Goal: Complete application form: Complete application form

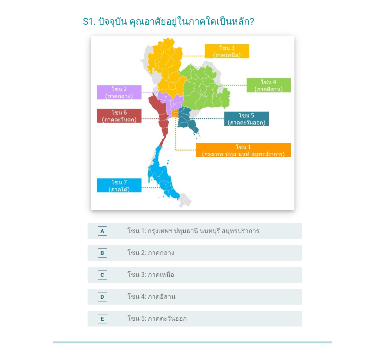
scroll to position [78, 0]
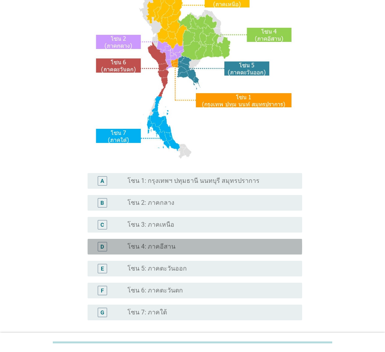
click at [205, 243] on div "radio_button_unchecked โซน 4: ภาคอีสาน" at bounding box center [209, 247] width 162 height 8
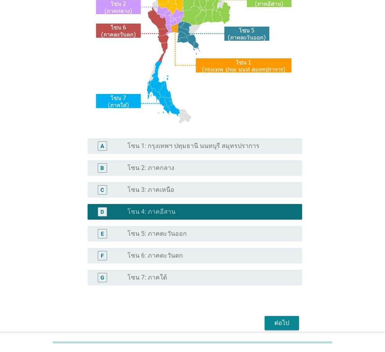
scroll to position [147, 0]
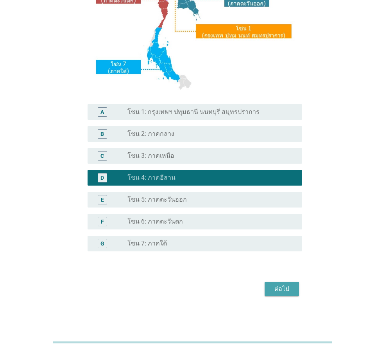
click at [285, 287] on div "ต่อไป" at bounding box center [282, 288] width 22 height 9
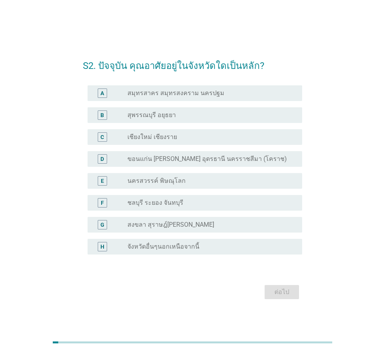
scroll to position [19, 0]
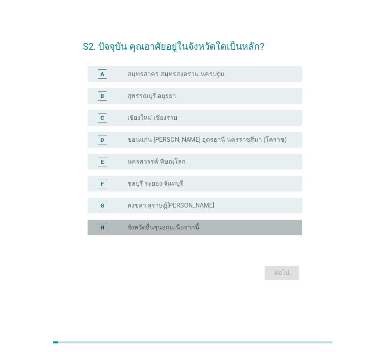
click at [189, 225] on label "จังหวัดอื่นๆนอกเหนือจากนี้" at bounding box center [164, 227] width 72 height 8
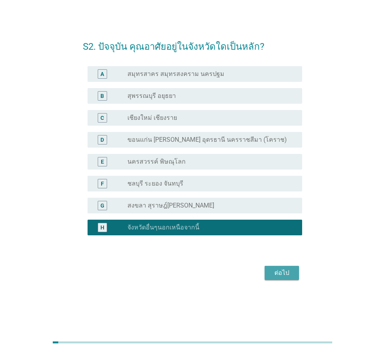
click at [281, 272] on div "ต่อไป" at bounding box center [282, 272] width 22 height 9
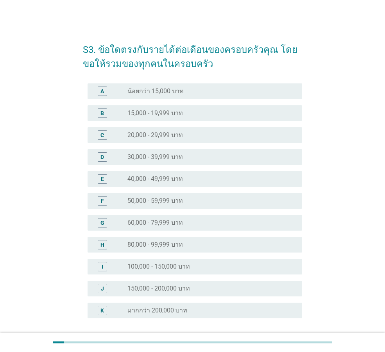
click at [162, 177] on label "40,000 - 49,999 บาท" at bounding box center [156, 179] width 56 height 8
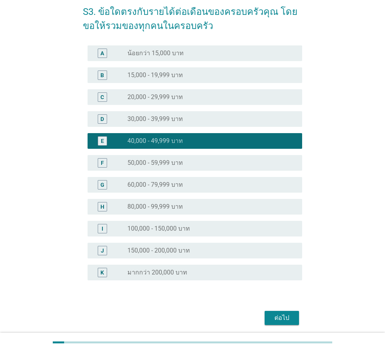
scroll to position [67, 0]
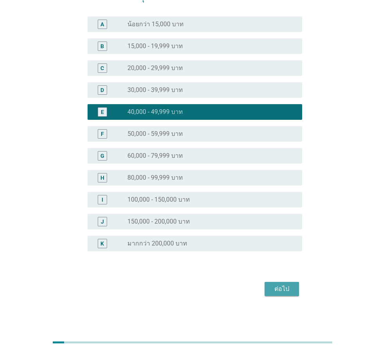
click at [293, 287] on button "ต่อไป" at bounding box center [282, 289] width 34 height 14
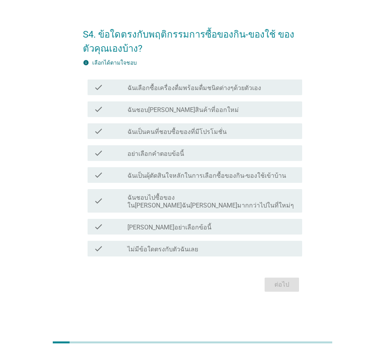
scroll to position [0, 0]
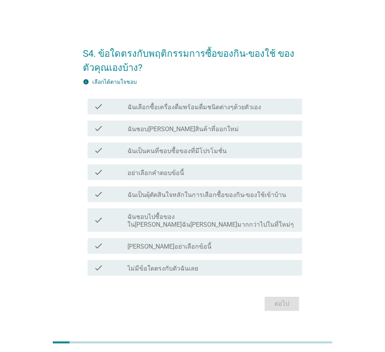
click at [224, 111] on label "ฉันเลือกซื้อเครื่องดื่มพร้อมดื่มชนิดต่างๆด้วยตัวเอง" at bounding box center [195, 107] width 134 height 8
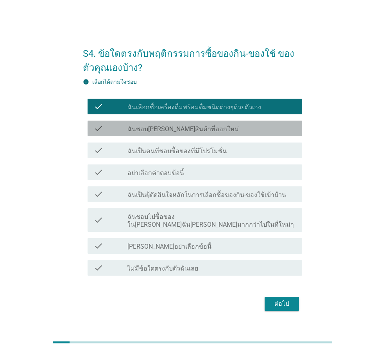
click at [215, 133] on div "check_box_outline_blank ฉันชอบ[PERSON_NAME]สินค้าที่ออกใหม่" at bounding box center [212, 128] width 169 height 9
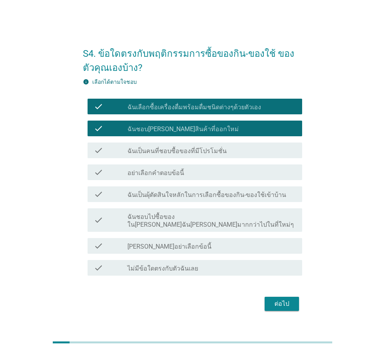
click at [229, 158] on div "check check_box_outline_blank ฉันเป็นคนที่ชอบซื้อของที่มีโปรโมชั่น" at bounding box center [195, 150] width 215 height 16
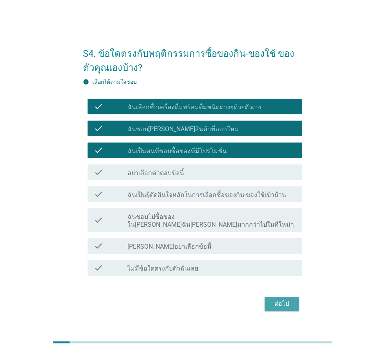
click at [284, 302] on div "ต่อไป" at bounding box center [282, 303] width 22 height 9
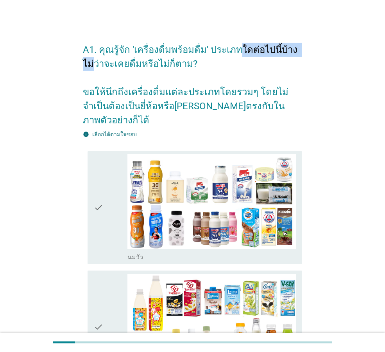
drag, startPoint x: 261, startPoint y: 52, endPoint x: 300, endPoint y: 51, distance: 38.7
click at [300, 51] on h2 "A1. คุณรู้จัก 'เครื่องดื่มพร้อมดื่ม' ประเภทใดต่อไปนี้บ้าง ไม่ว่าจะเคยดื่มหรือไม…" at bounding box center [193, 81] width 220 height 92
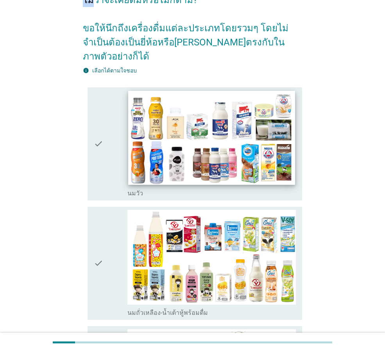
scroll to position [117, 0]
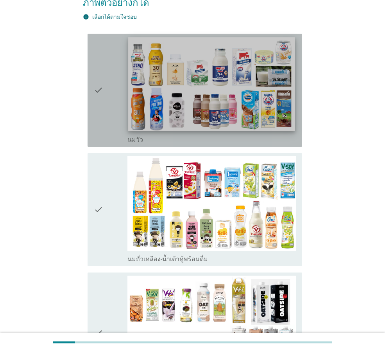
click at [229, 70] on img at bounding box center [211, 84] width 167 height 94
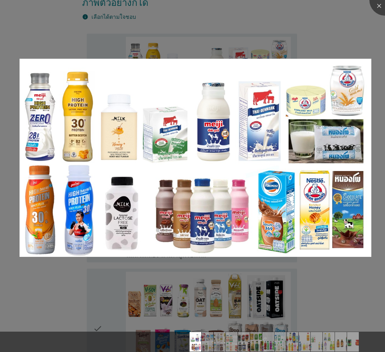
click at [365, 37] on div at bounding box center [192, 176] width 385 height 352
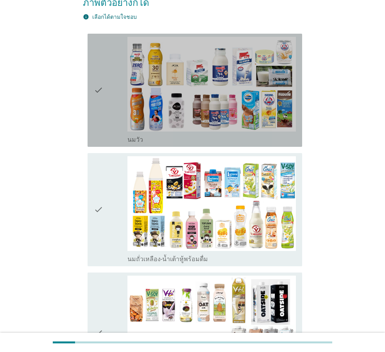
click at [101, 76] on icon "check" at bounding box center [98, 90] width 9 height 107
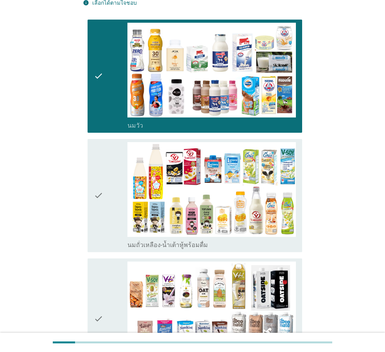
scroll to position [157, 0]
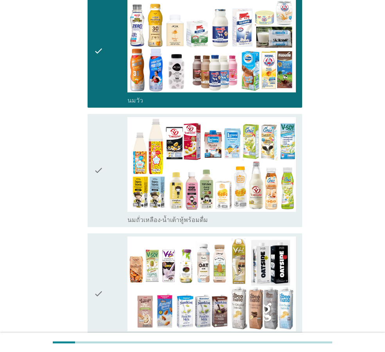
click at [98, 157] on icon "check" at bounding box center [98, 170] width 9 height 107
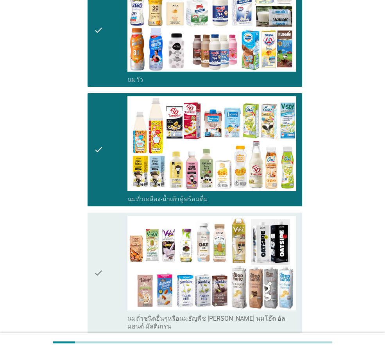
scroll to position [235, 0]
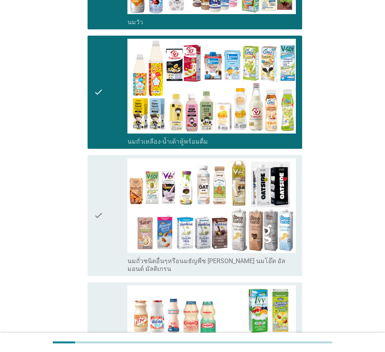
click at [100, 199] on icon "check" at bounding box center [98, 215] width 9 height 115
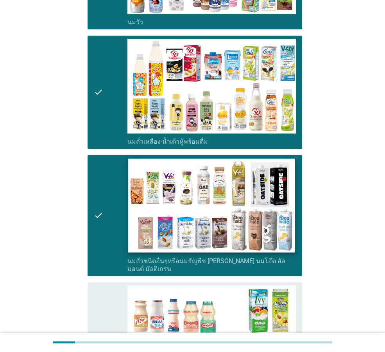
scroll to position [430, 0]
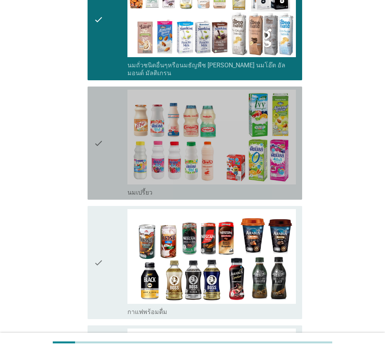
click at [99, 119] on icon "check" at bounding box center [98, 143] width 9 height 107
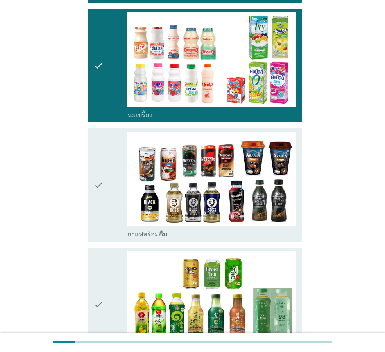
scroll to position [509, 0]
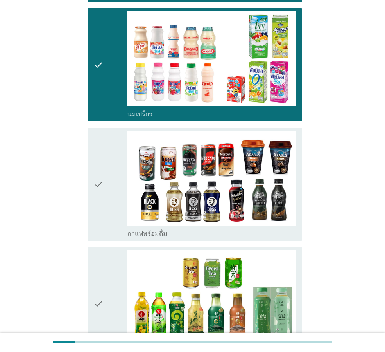
click at [98, 158] on icon "check" at bounding box center [98, 184] width 9 height 107
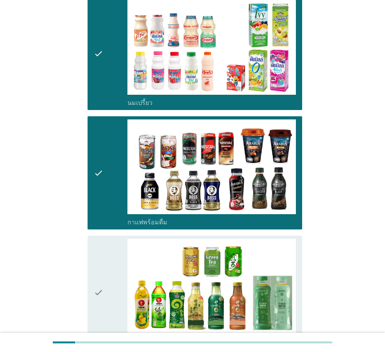
scroll to position [743, 0]
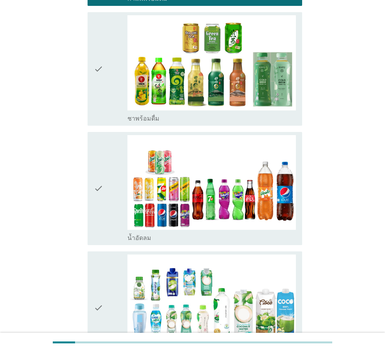
click at [98, 49] on icon "check" at bounding box center [98, 68] width 9 height 107
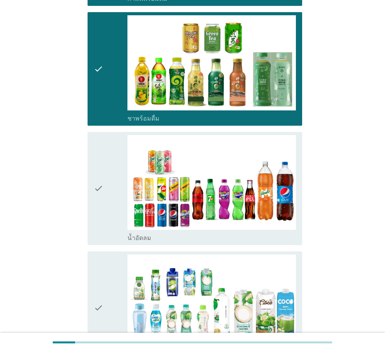
click at [98, 163] on icon "check" at bounding box center [98, 188] width 9 height 107
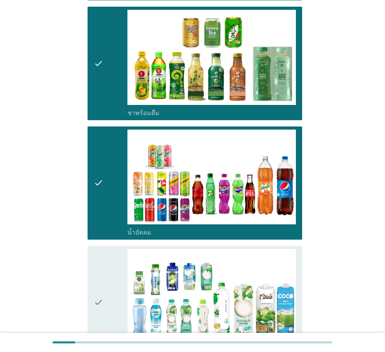
scroll to position [861, 0]
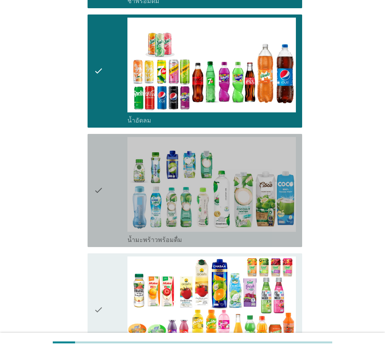
click at [99, 169] on icon "check" at bounding box center [98, 190] width 9 height 107
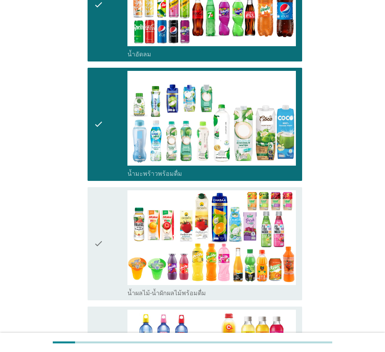
scroll to position [939, 0]
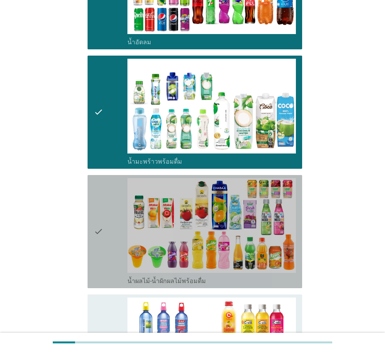
click at [97, 207] on icon "check" at bounding box center [98, 231] width 9 height 107
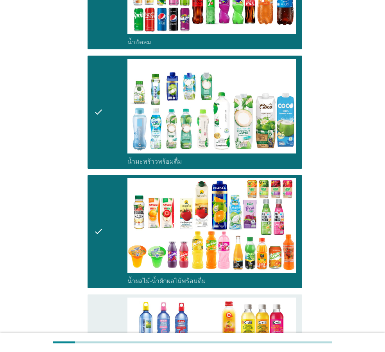
scroll to position [1135, 0]
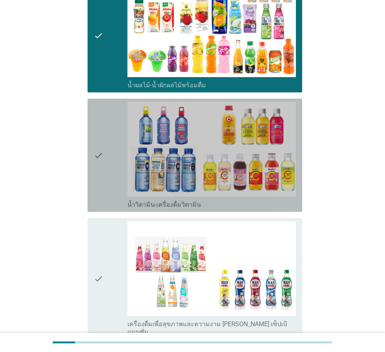
click at [103, 133] on icon "check" at bounding box center [98, 155] width 9 height 107
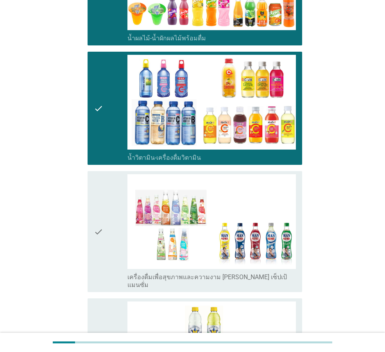
scroll to position [1252, 0]
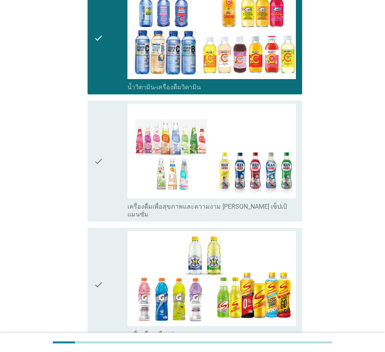
click at [100, 134] on icon "check" at bounding box center [98, 161] width 9 height 115
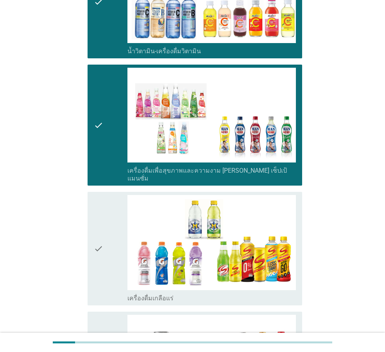
scroll to position [1330, 0]
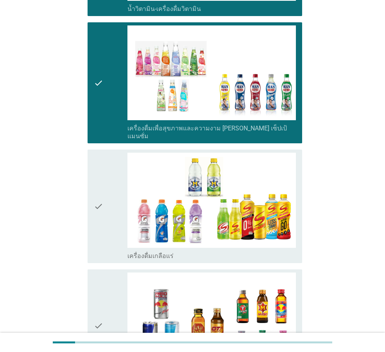
click at [96, 176] on icon "check" at bounding box center [98, 206] width 9 height 107
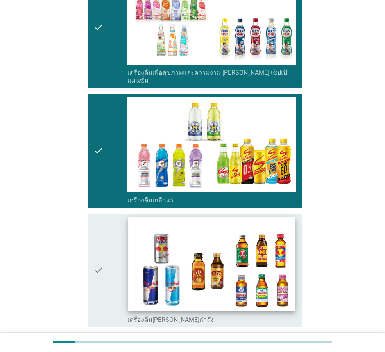
scroll to position [1487, 0]
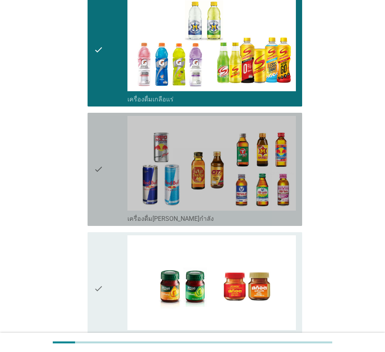
click at [101, 140] on icon "check" at bounding box center [98, 169] width 9 height 107
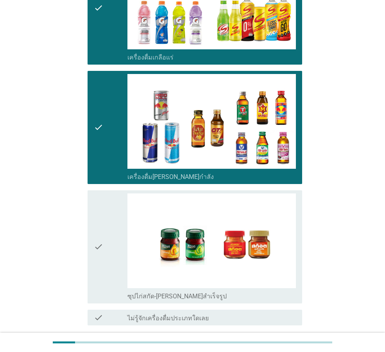
scroll to position [1564, 0]
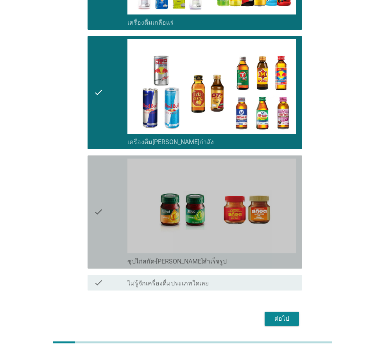
click at [101, 183] on icon "check" at bounding box center [98, 211] width 9 height 107
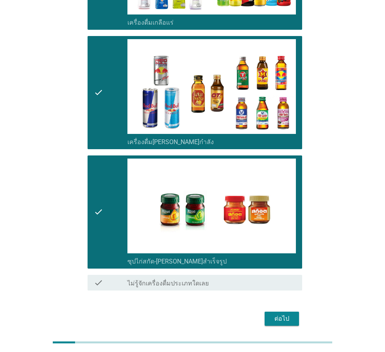
click at [288, 314] on div "ต่อไป" at bounding box center [282, 318] width 22 height 9
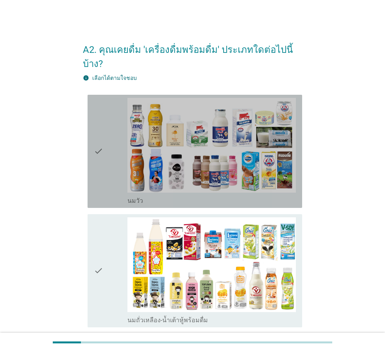
click at [99, 136] on icon "check" at bounding box center [98, 151] width 9 height 107
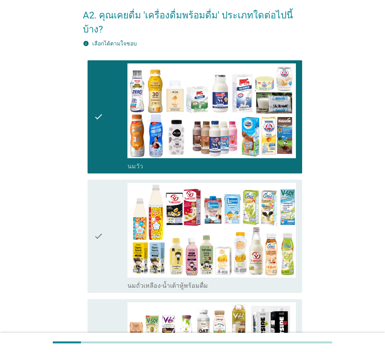
scroll to position [78, 0]
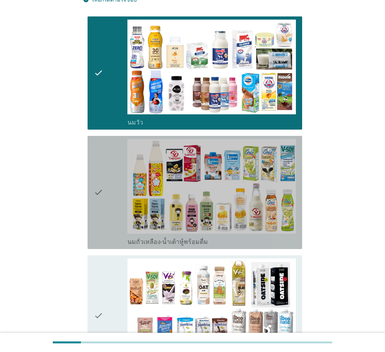
click at [95, 180] on icon "check" at bounding box center [98, 192] width 9 height 107
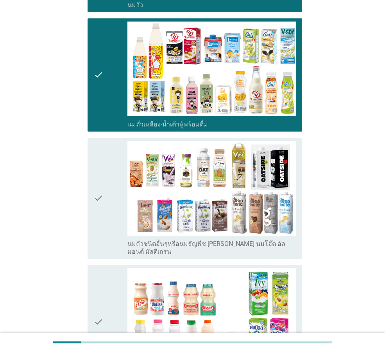
click at [98, 174] on icon "check" at bounding box center [98, 198] width 9 height 115
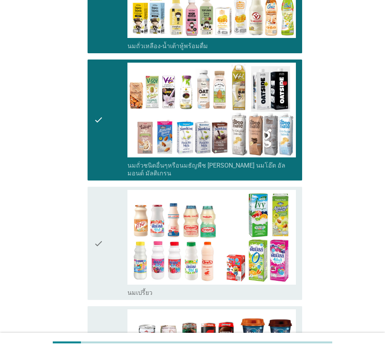
click at [104, 226] on div "check" at bounding box center [111, 243] width 34 height 107
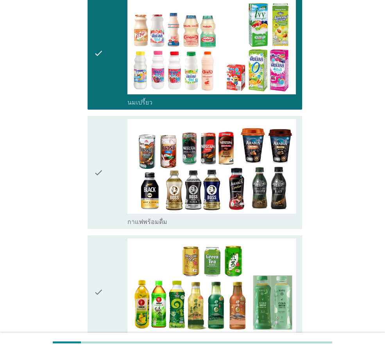
scroll to position [470, 0]
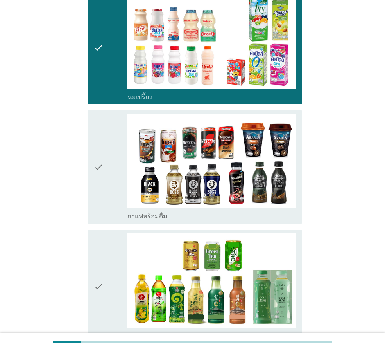
click at [101, 264] on icon "check" at bounding box center [98, 286] width 9 height 107
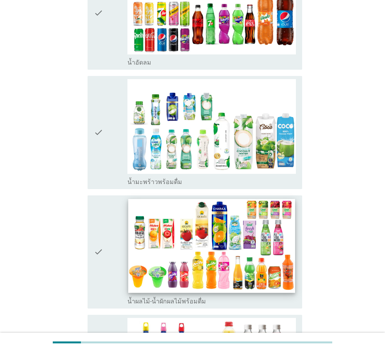
scroll to position [900, 0]
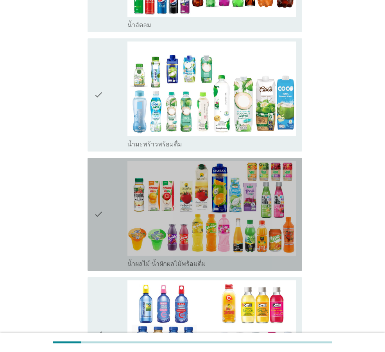
click at [90, 193] on div "check check_box_outline_blank น้ำผลไม้-น้ำผักผลไม้พร้อมดื่ม" at bounding box center [195, 214] width 215 height 113
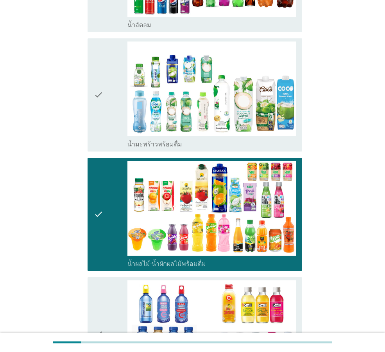
click at [96, 198] on icon "check" at bounding box center [98, 214] width 9 height 107
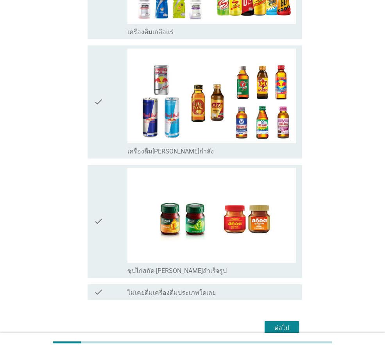
scroll to position [1507, 0]
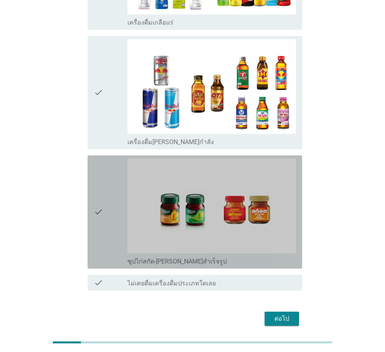
click at [100, 206] on icon "check" at bounding box center [98, 211] width 9 height 107
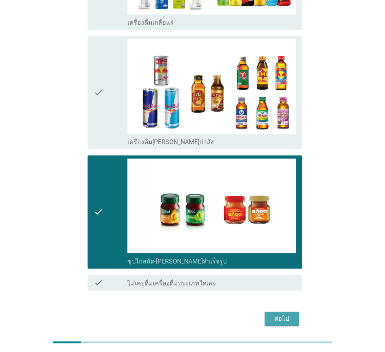
click at [292, 311] on button "ต่อไป" at bounding box center [282, 318] width 34 height 14
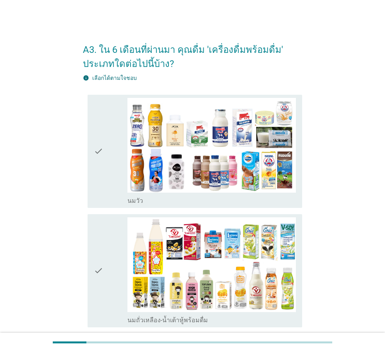
click at [98, 152] on icon "check" at bounding box center [98, 151] width 9 height 107
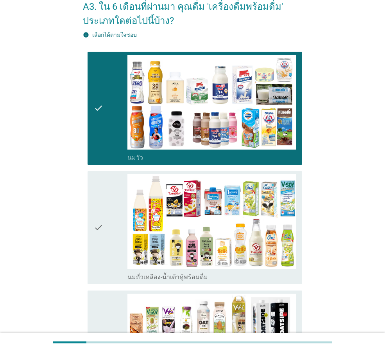
scroll to position [117, 0]
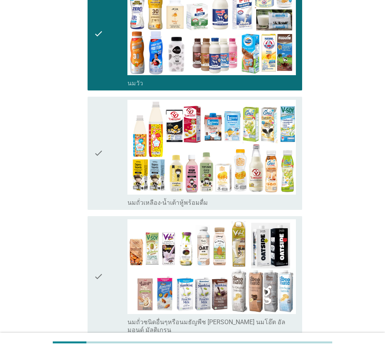
click at [101, 153] on icon "check" at bounding box center [98, 153] width 9 height 107
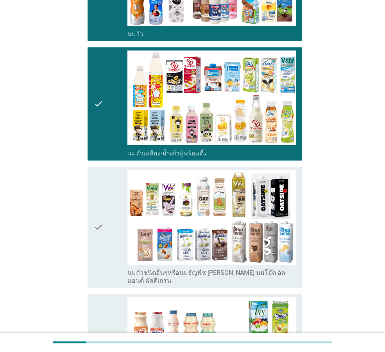
scroll to position [235, 0]
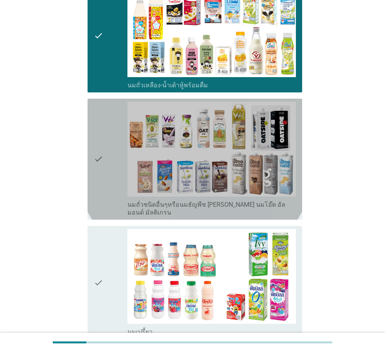
click at [95, 154] on icon "check" at bounding box center [98, 159] width 9 height 115
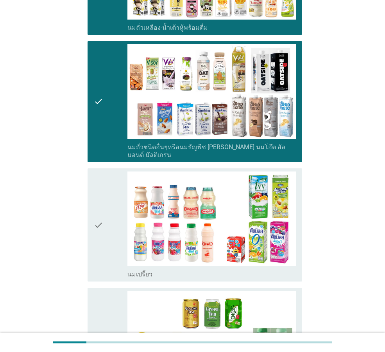
scroll to position [352, 0]
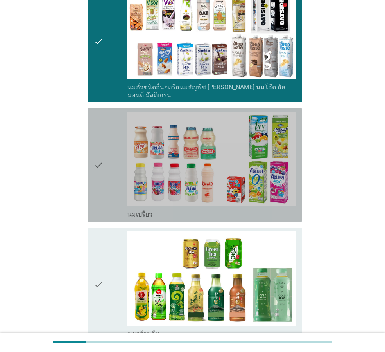
click at [102, 156] on icon "check" at bounding box center [98, 165] width 9 height 107
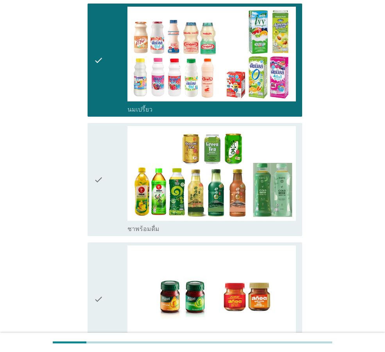
scroll to position [509, 0]
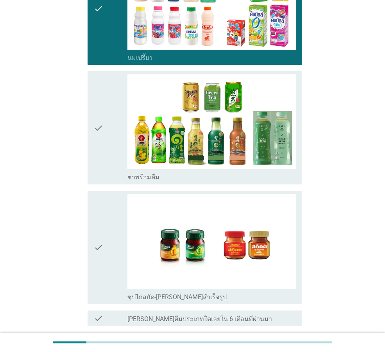
click at [103, 142] on icon "check" at bounding box center [98, 127] width 9 height 107
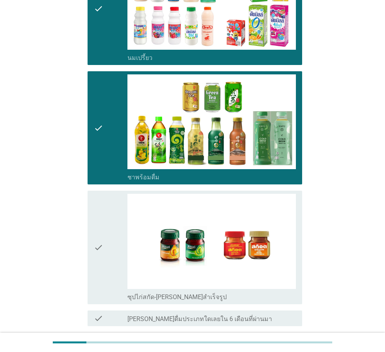
click at [108, 224] on div "check" at bounding box center [111, 247] width 34 height 107
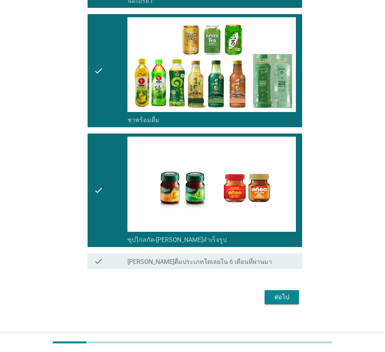
scroll to position [566, 0]
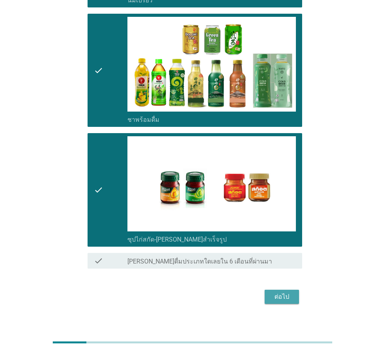
click at [294, 290] on button "ต่อไป" at bounding box center [282, 297] width 34 height 14
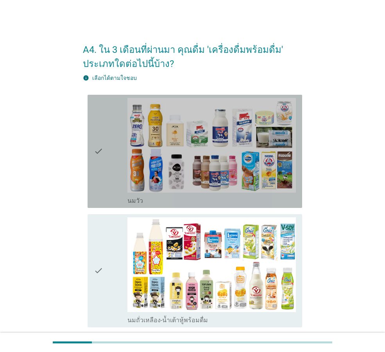
click at [90, 171] on div "check check_box_outline_blank [PERSON_NAME]" at bounding box center [195, 151] width 215 height 113
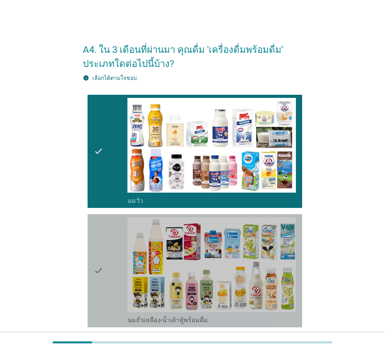
click at [107, 262] on div "check" at bounding box center [111, 270] width 34 height 107
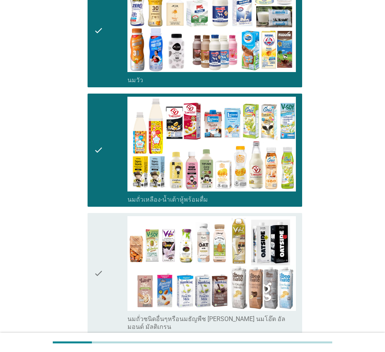
scroll to position [235, 0]
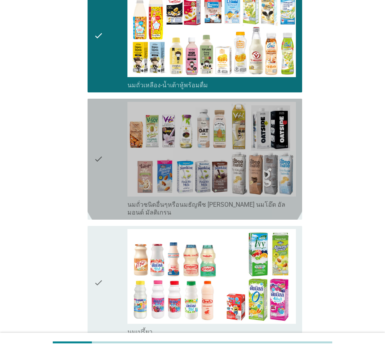
click at [113, 173] on div "check" at bounding box center [111, 159] width 34 height 115
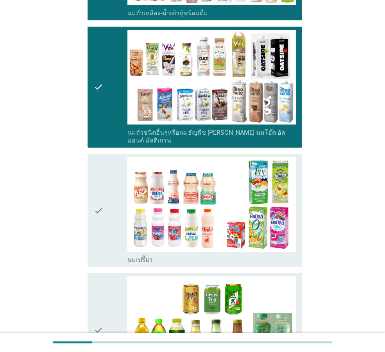
scroll to position [391, 0]
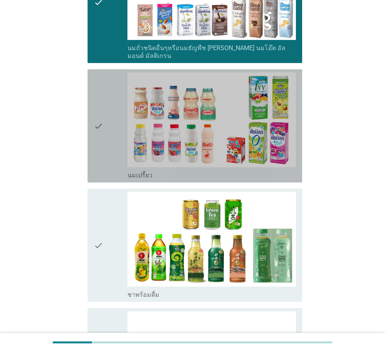
click at [102, 135] on icon "check" at bounding box center [98, 125] width 9 height 107
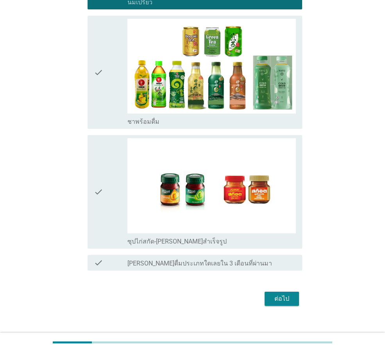
scroll to position [566, 0]
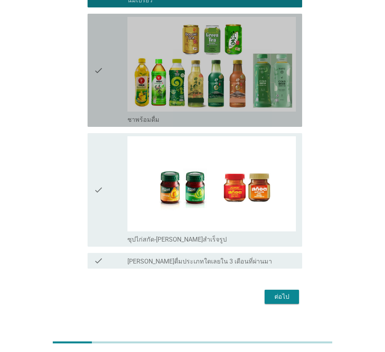
click at [100, 86] on icon "check" at bounding box center [98, 70] width 9 height 107
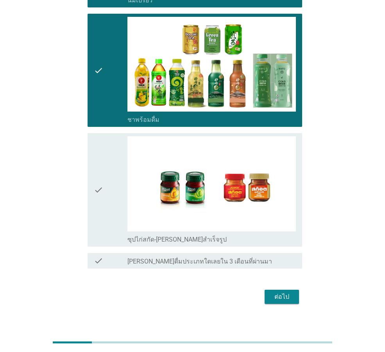
drag, startPoint x: 103, startPoint y: 191, endPoint x: 108, endPoint y: 213, distance: 23.3
click at [103, 192] on icon "check" at bounding box center [98, 189] width 9 height 107
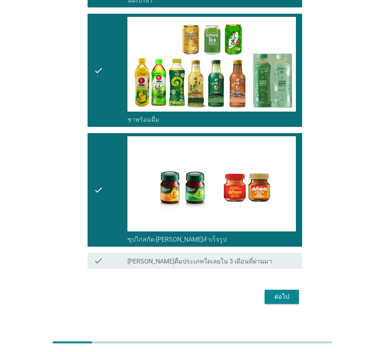
click at [276, 292] on div "ต่อไป" at bounding box center [282, 296] width 22 height 9
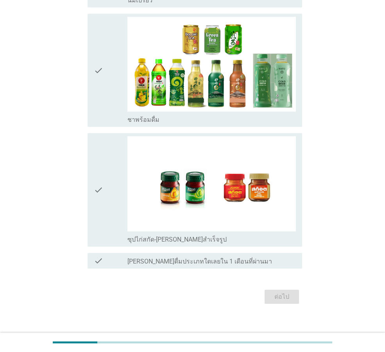
scroll to position [0, 0]
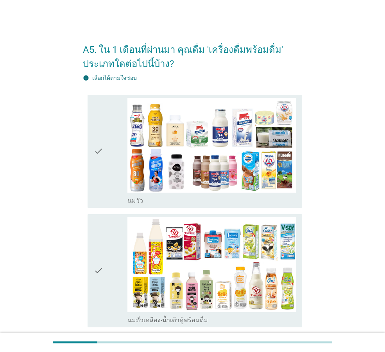
click at [113, 161] on div "check" at bounding box center [111, 151] width 34 height 107
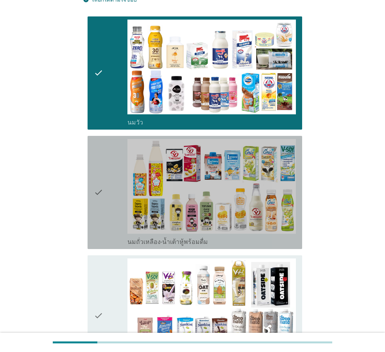
click at [102, 188] on icon "check" at bounding box center [98, 192] width 9 height 107
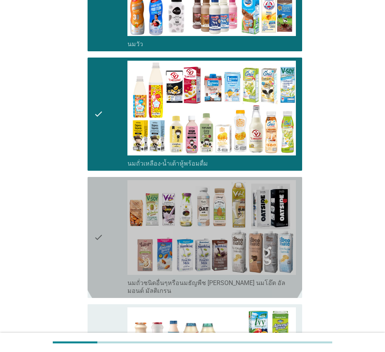
click at [104, 200] on div "check" at bounding box center [111, 237] width 34 height 115
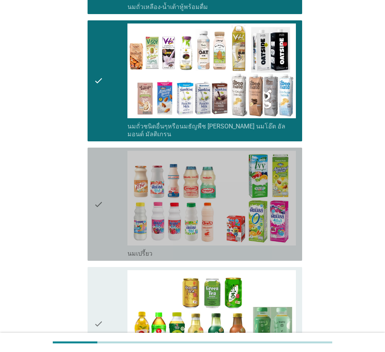
click at [105, 194] on div "check" at bounding box center [111, 204] width 34 height 107
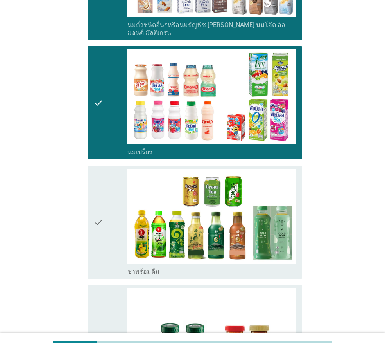
scroll to position [566, 0]
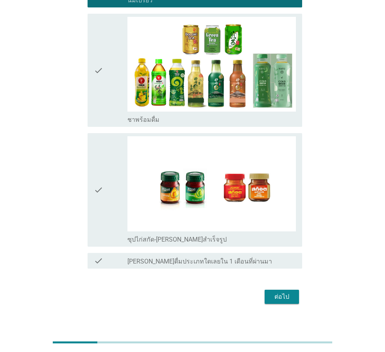
click at [101, 106] on icon "check" at bounding box center [98, 70] width 9 height 107
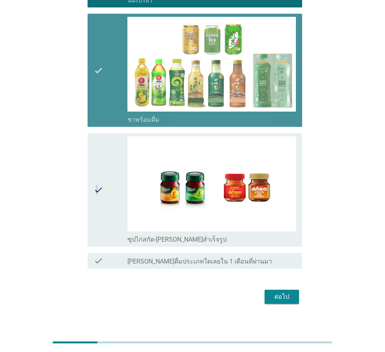
click at [97, 163] on icon "check" at bounding box center [98, 189] width 9 height 107
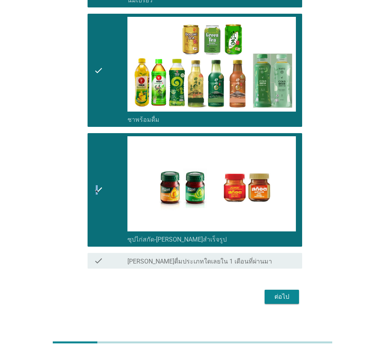
click at [296, 290] on button "ต่อไป" at bounding box center [282, 297] width 34 height 14
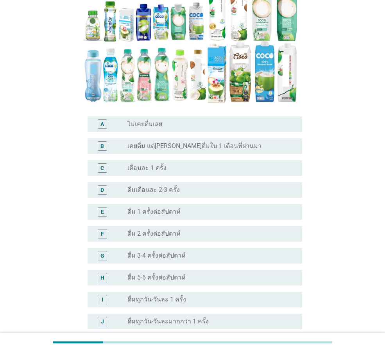
scroll to position [157, 0]
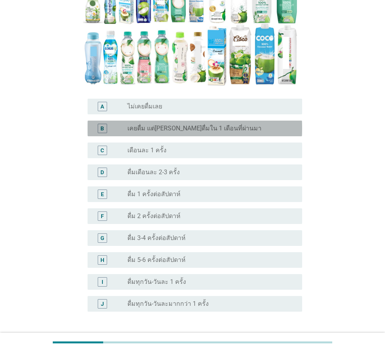
click at [225, 124] on div "radio_button_unchecked เคยดื่ม แต่[PERSON_NAME]ดื่มใน 1 เดือนที่ผ่านมา" at bounding box center [209, 128] width 162 height 8
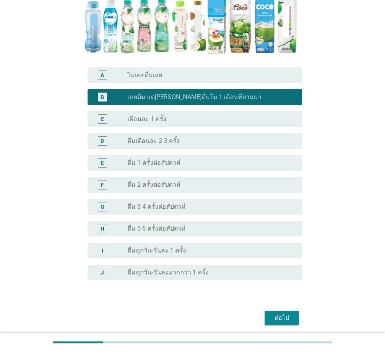
scroll to position [203, 0]
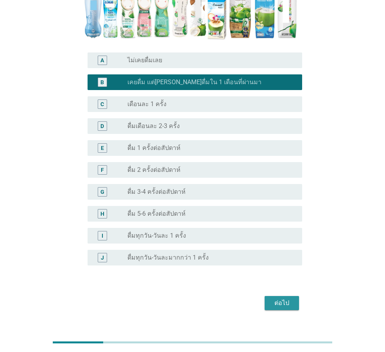
click at [290, 296] on button "ต่อไป" at bounding box center [282, 303] width 34 height 14
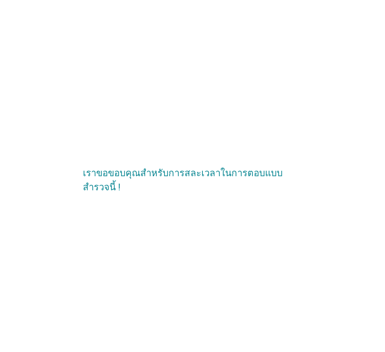
scroll to position [0, 0]
